Goal: Information Seeking & Learning: Learn about a topic

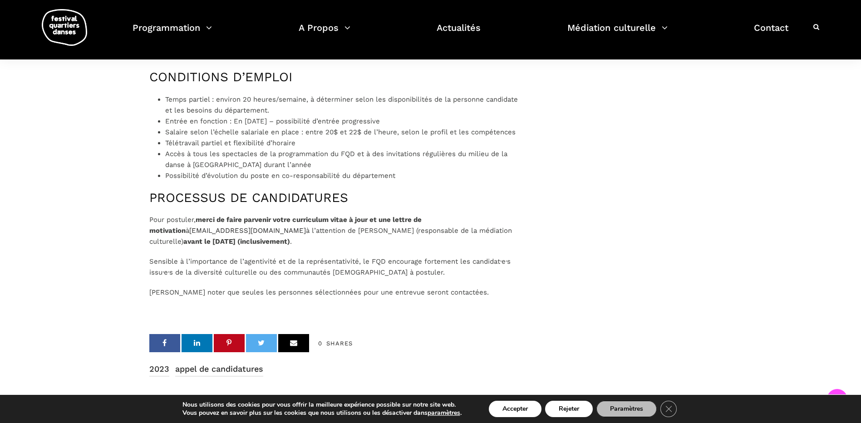
scroll to position [908, 0]
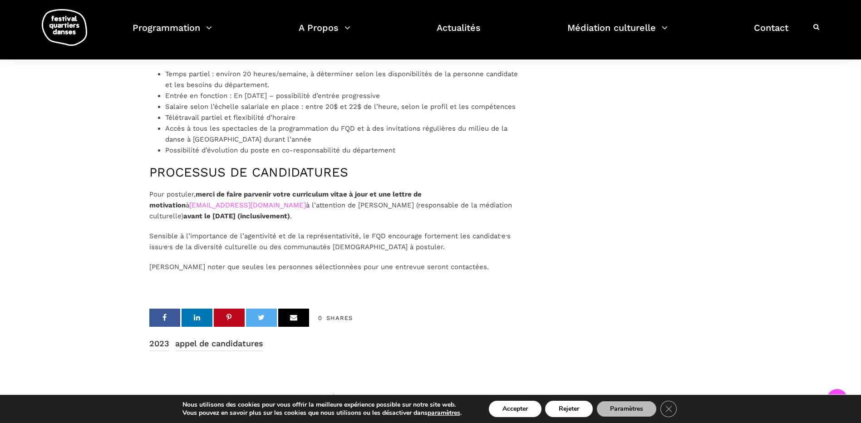
drag, startPoint x: 145, startPoint y: 224, endPoint x: 256, endPoint y: 228, distance: 110.4
copy link "[EMAIL_ADDRESS][DOMAIN_NAME]"
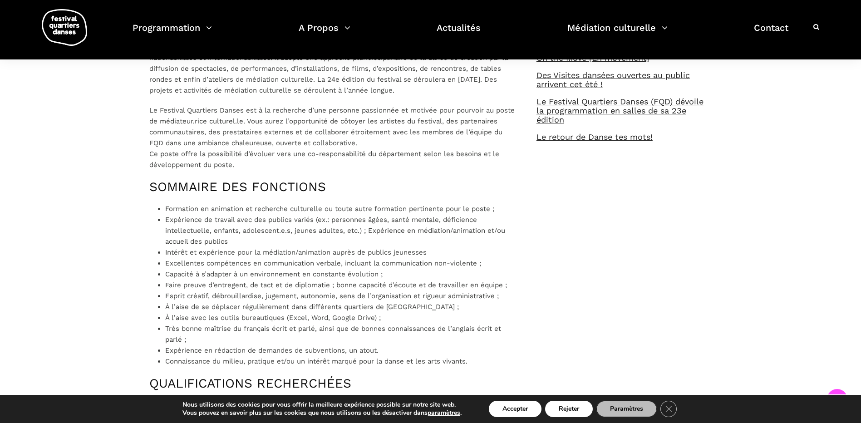
scroll to position [424, 0]
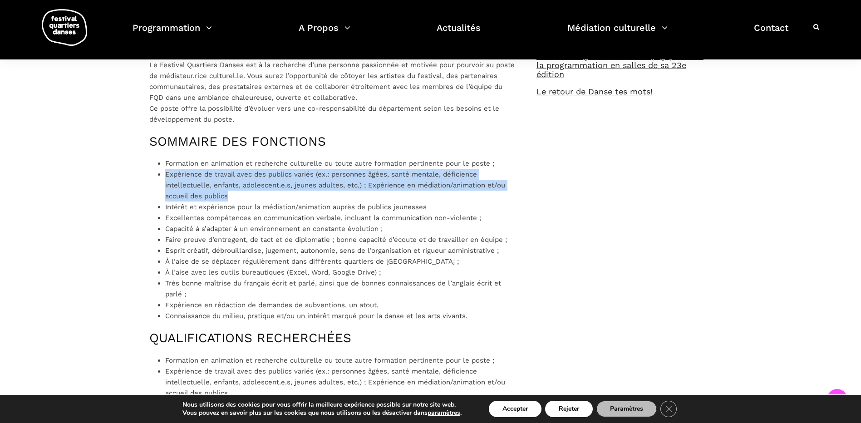
drag, startPoint x: 162, startPoint y: 196, endPoint x: 231, endPoint y: 211, distance: 70.7
click at [231, 211] on div "Le Festival Quartiers Danses est à la recherche d’un.e médiateur.rice culturel.…" at bounding box center [333, 331] width 369 height 850
copy li "Expérience de travail avec des publics variés (ex.: personnes âgées, santé ment…"
click at [210, 202] on li "Expérience de travail avec des publics variés (ex.: personnes âgées, santé ment…" at bounding box center [341, 185] width 353 height 33
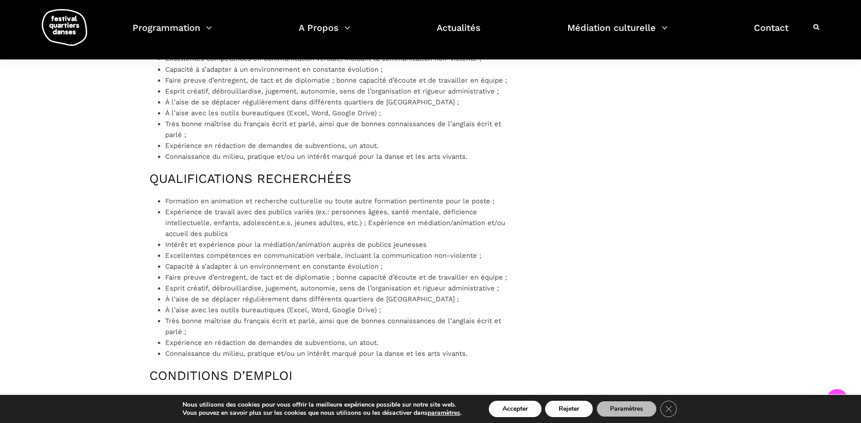
scroll to position [606, 0]
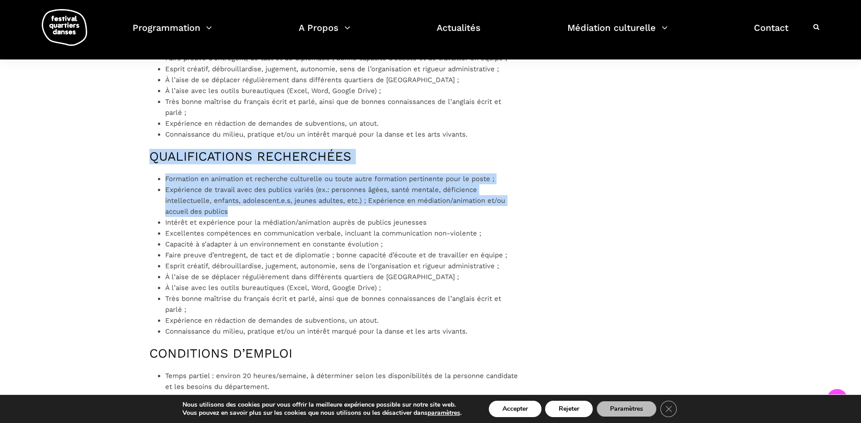
drag, startPoint x: 141, startPoint y: 172, endPoint x: 522, endPoint y: 228, distance: 384.5
click at [522, 228] on div "Le Festival Quartiers Danses est à la recherche d’un.e médiateur.rice culturel.…" at bounding box center [333, 160] width 387 height 873
copy div "QUALIFICATIONS RECHERCHÉES Formation en animation et recherche culturelle ou to…"
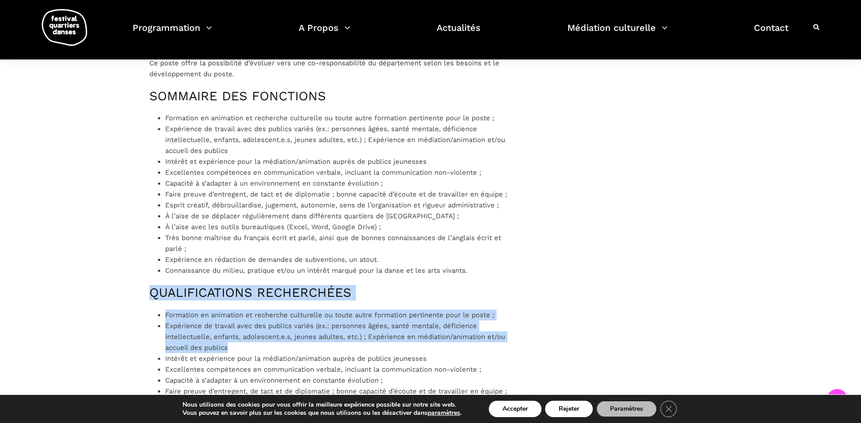
scroll to position [243, 0]
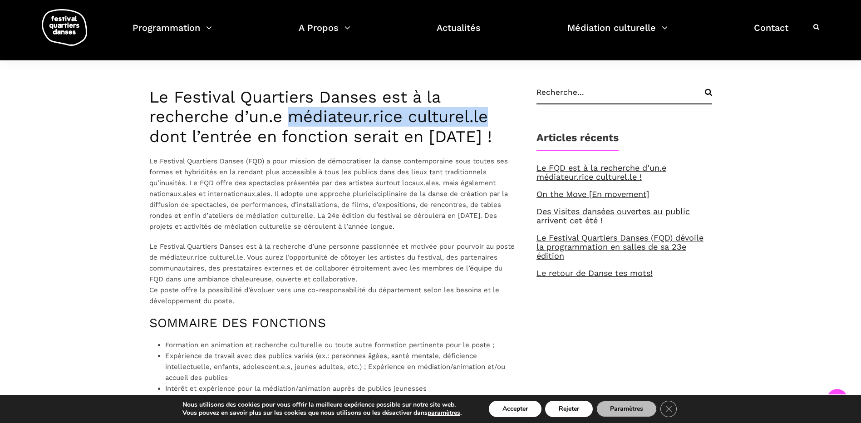
drag, startPoint x: 290, startPoint y: 118, endPoint x: 492, endPoint y: 116, distance: 202.0
click at [492, 116] on h3 "Le Festival Quartiers Danses est à la recherche d’un.e médiateur.rice culturel.…" at bounding box center [333, 117] width 369 height 59
copy h3 "médiateur.rice culturel.le"
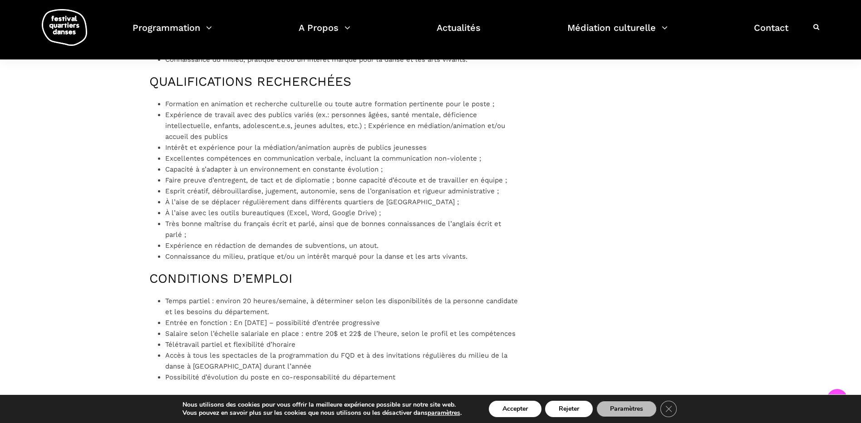
scroll to position [953, 0]
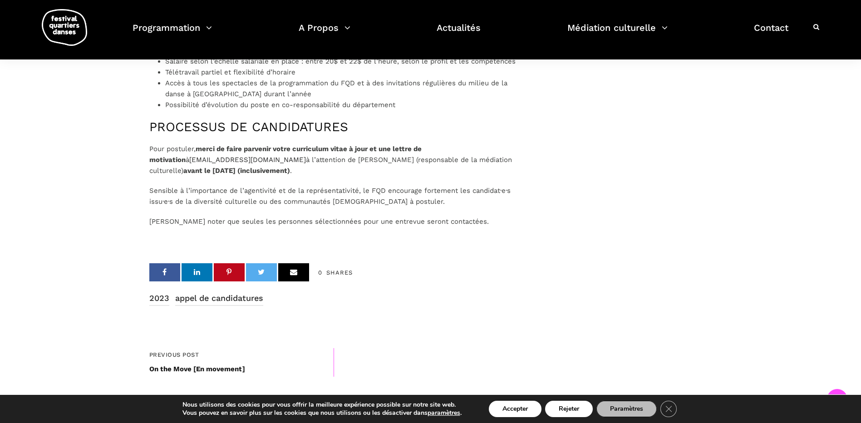
drag, startPoint x: 314, startPoint y: 180, endPoint x: 507, endPoint y: 178, distance: 192.5
click at [507, 176] on p "Pour postuler, merci de faire parvenir votre curriculum vitae à jour et une let…" at bounding box center [333, 159] width 369 height 33
copy span "Marianne Gravel (responsable de la médiation culturelle)"
